Goal: Task Accomplishment & Management: Use online tool/utility

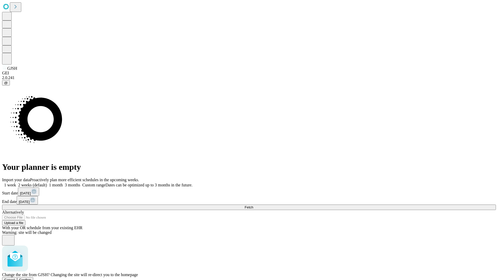
click at [31, 278] on span "Confirm" at bounding box center [25, 280] width 12 height 4
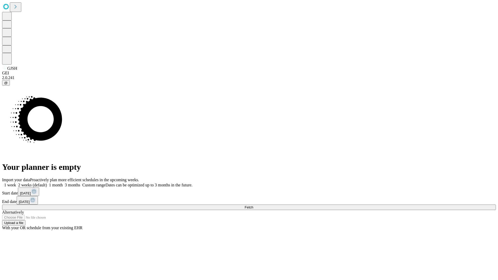
click at [63, 183] on label "1 month" at bounding box center [55, 185] width 16 height 4
click at [253, 206] on span "Fetch" at bounding box center [249, 208] width 9 height 4
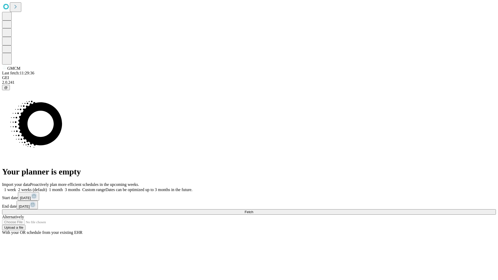
click at [63, 188] on label "1 month" at bounding box center [55, 190] width 16 height 4
click at [253, 210] on span "Fetch" at bounding box center [249, 212] width 9 height 4
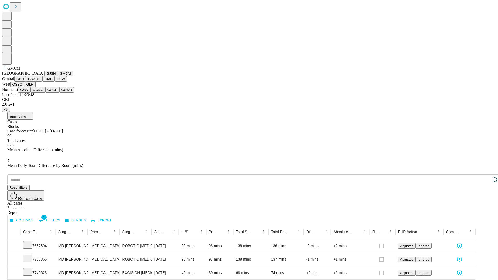
click at [26, 82] on button "GBH" at bounding box center [20, 78] width 12 height 5
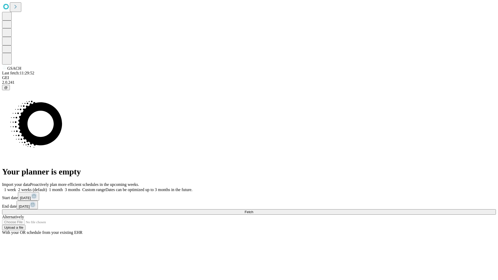
click at [63, 188] on label "1 month" at bounding box center [55, 190] width 16 height 4
click at [253, 210] on span "Fetch" at bounding box center [249, 212] width 9 height 4
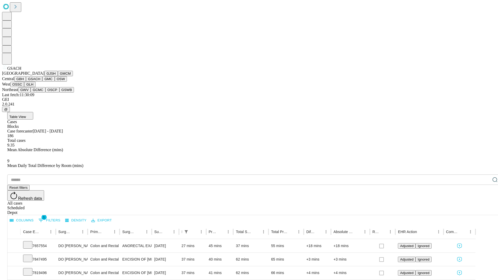
click at [42, 82] on button "GMC" at bounding box center [48, 78] width 12 height 5
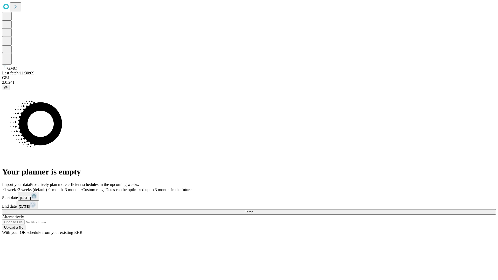
click at [63, 188] on label "1 month" at bounding box center [55, 190] width 16 height 4
click at [253, 210] on span "Fetch" at bounding box center [249, 212] width 9 height 4
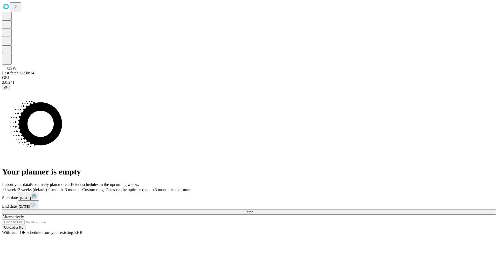
click at [63, 188] on label "1 month" at bounding box center [55, 190] width 16 height 4
click at [253, 210] on span "Fetch" at bounding box center [249, 212] width 9 height 4
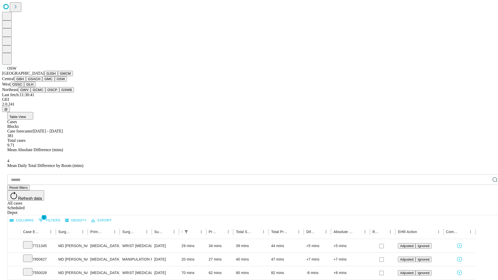
click at [24, 87] on button "OSSC" at bounding box center [17, 84] width 14 height 5
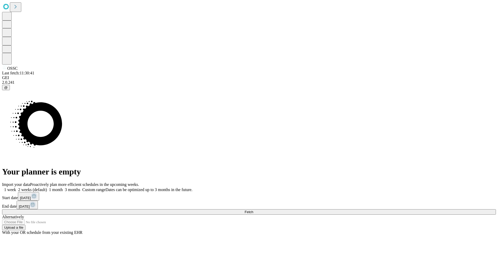
click at [63, 188] on label "1 month" at bounding box center [55, 190] width 16 height 4
click at [253, 210] on span "Fetch" at bounding box center [249, 212] width 9 height 4
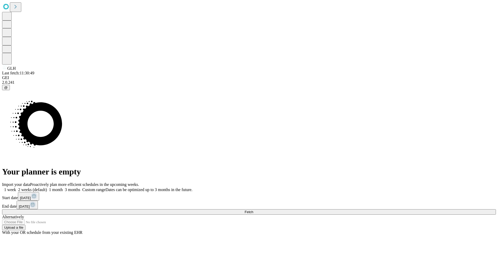
click at [63, 188] on label "1 month" at bounding box center [55, 190] width 16 height 4
click at [253, 210] on span "Fetch" at bounding box center [249, 212] width 9 height 4
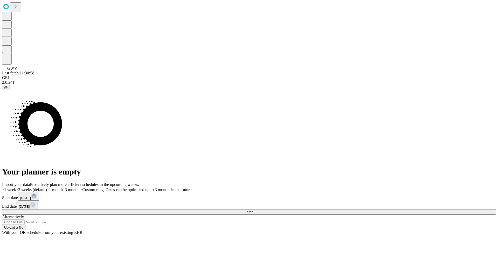
click at [63, 188] on label "1 month" at bounding box center [55, 190] width 16 height 4
click at [253, 210] on span "Fetch" at bounding box center [249, 212] width 9 height 4
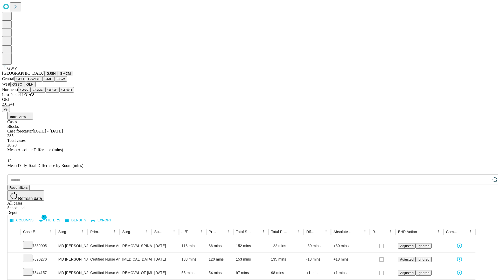
click at [40, 93] on button "GCMC" at bounding box center [38, 89] width 15 height 5
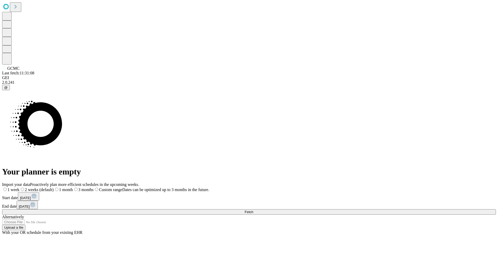
click at [253, 210] on span "Fetch" at bounding box center [249, 212] width 9 height 4
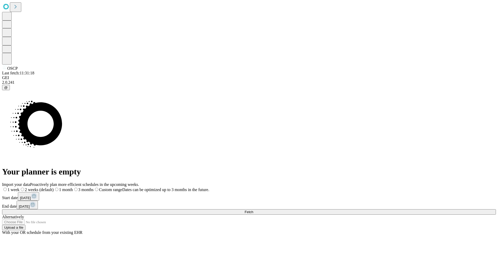
click at [73, 188] on label "1 month" at bounding box center [63, 190] width 19 height 4
click at [253, 210] on span "Fetch" at bounding box center [249, 212] width 9 height 4
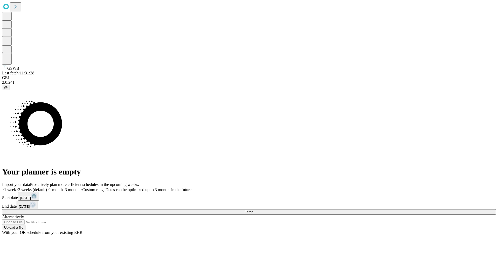
click at [63, 188] on label "1 month" at bounding box center [55, 190] width 16 height 4
click at [253, 210] on span "Fetch" at bounding box center [249, 212] width 9 height 4
